Goal: Information Seeking & Learning: Learn about a topic

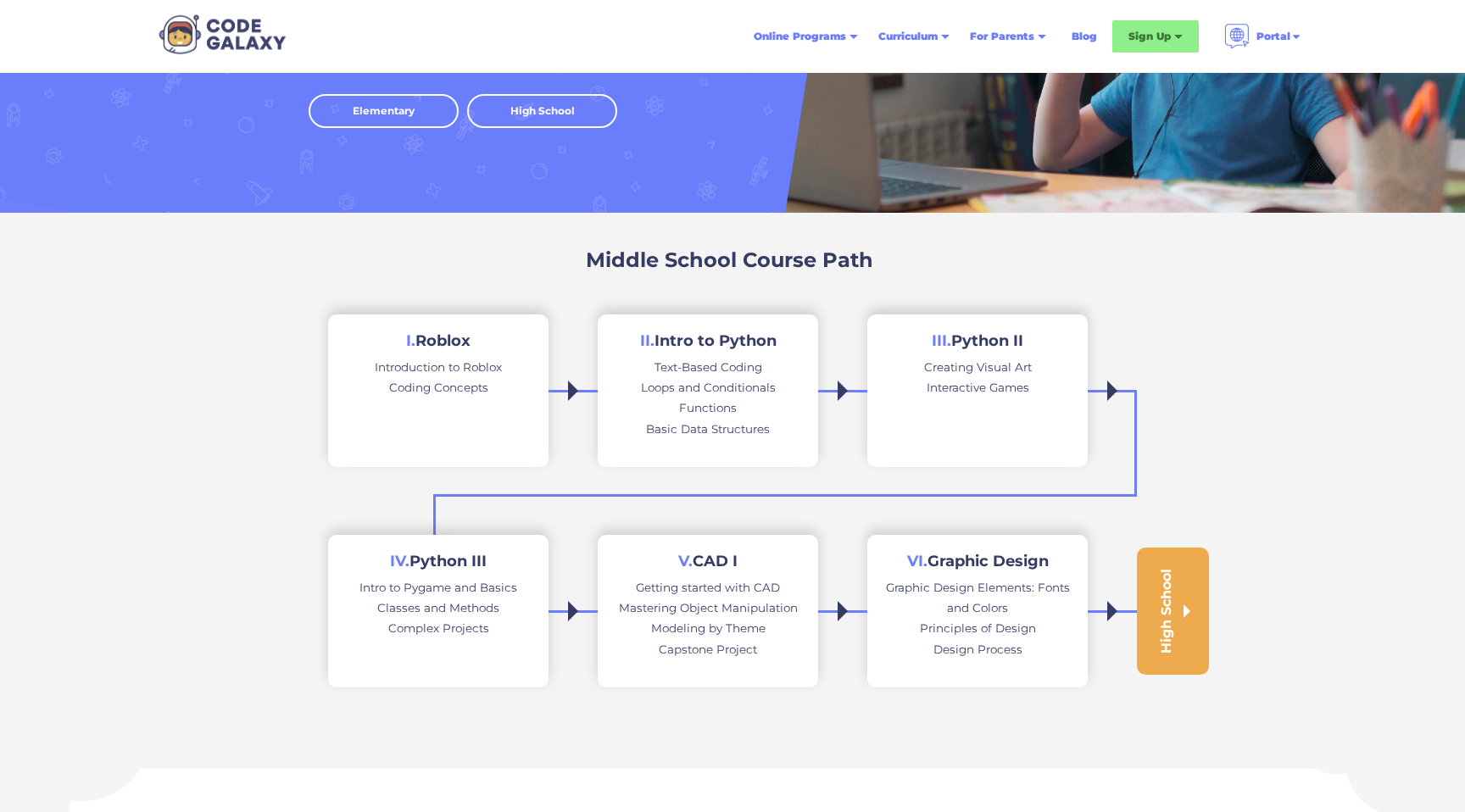
scroll to position [210, 0]
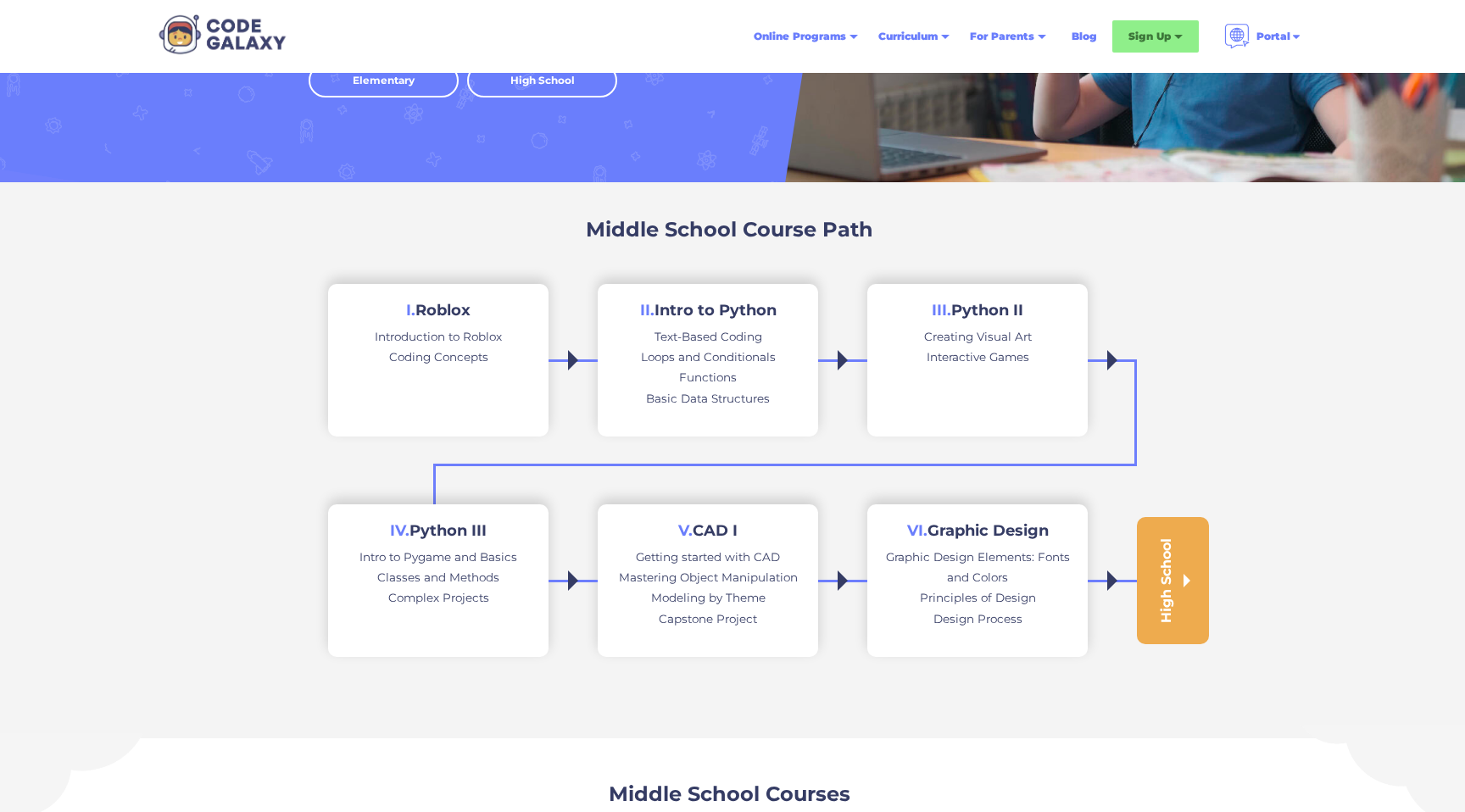
click at [709, 349] on div "Loops and Conditionals" at bounding box center [708, 356] width 135 height 21
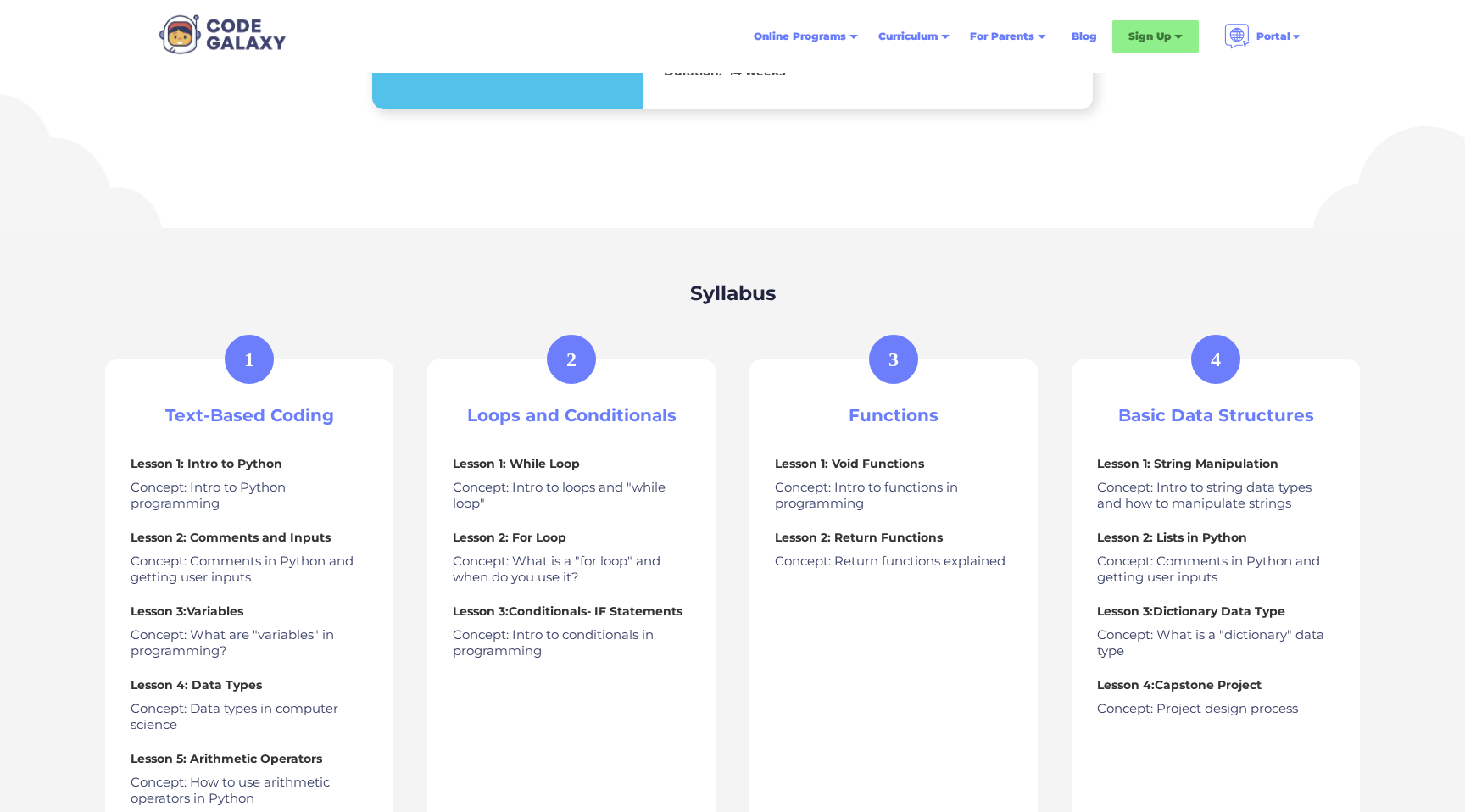
scroll to position [564, 0]
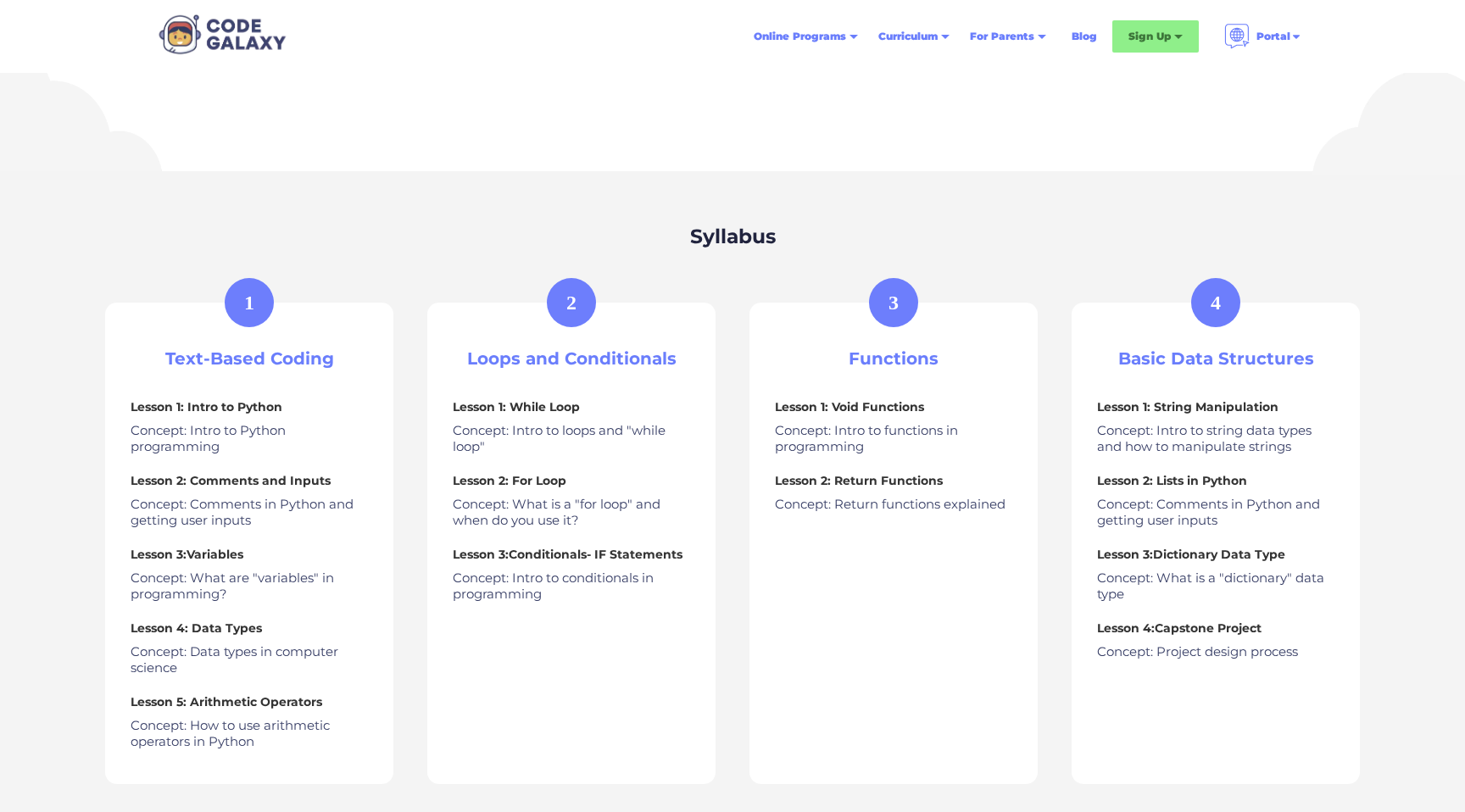
click at [243, 363] on h3 "Text-Based Coding" at bounding box center [249, 359] width 237 height 22
click at [220, 443] on p "Concept: Intro to Python programming" at bounding box center [249, 439] width 237 height 33
click at [211, 510] on p "Concept: Comments in Python and getting user inputs" at bounding box center [249, 513] width 237 height 33
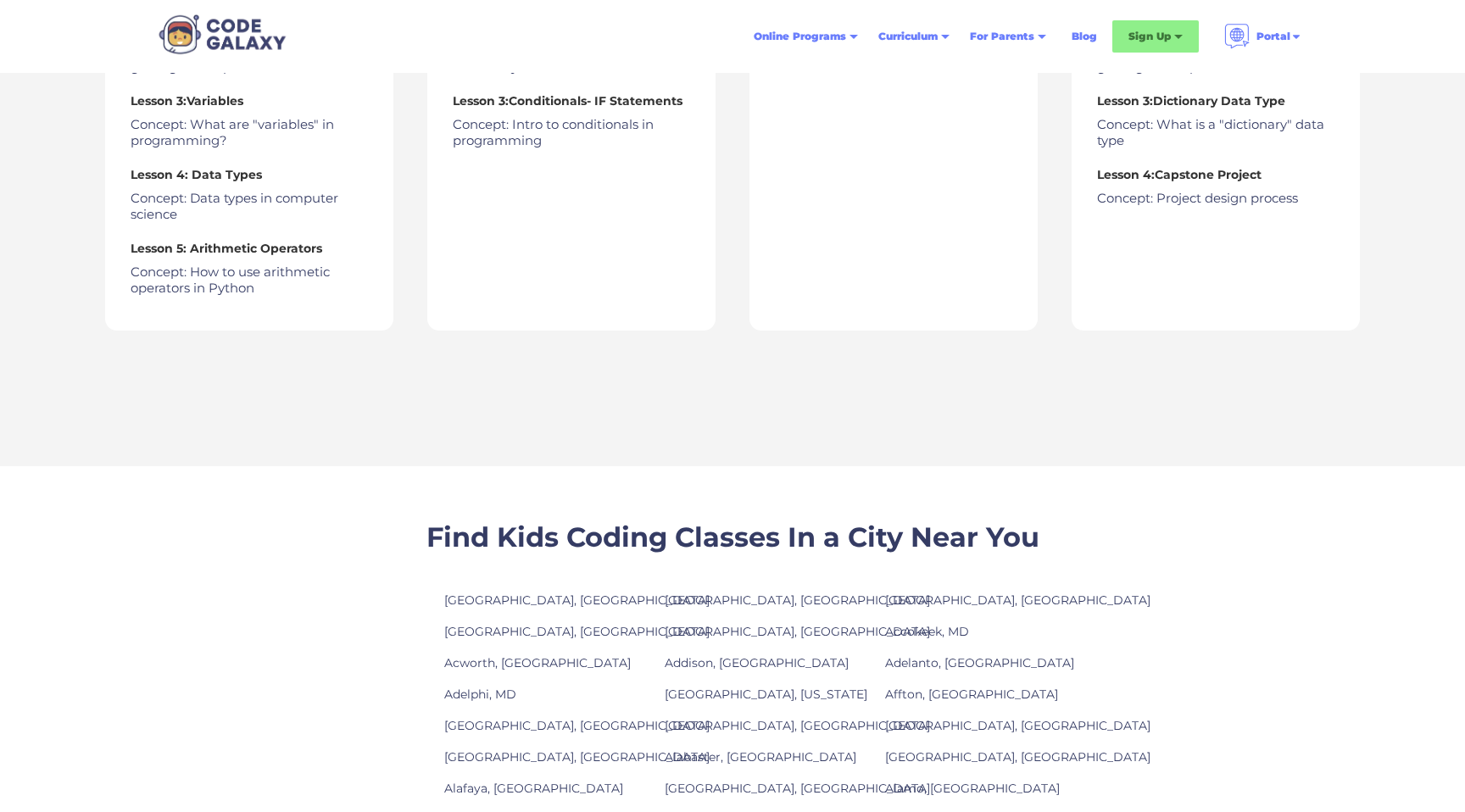
scroll to position [1068, 0]
